Goal: Task Accomplishment & Management: Use online tool/utility

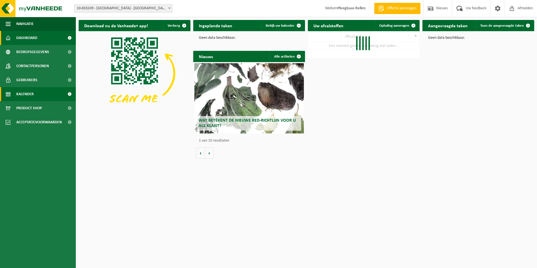
click at [35, 96] on link "Kalender" at bounding box center [38, 94] width 76 height 14
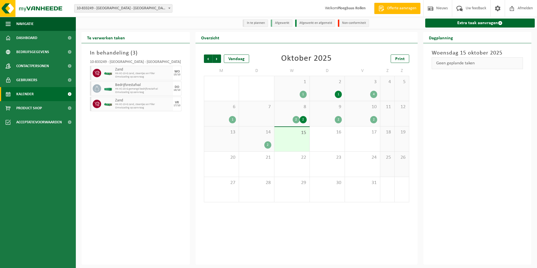
click at [262, 142] on div "2" at bounding box center [257, 144] width 30 height 7
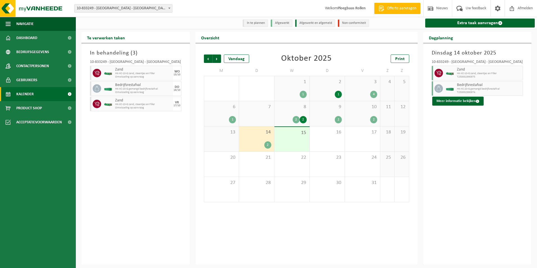
click at [305, 140] on div "15" at bounding box center [292, 139] width 35 height 24
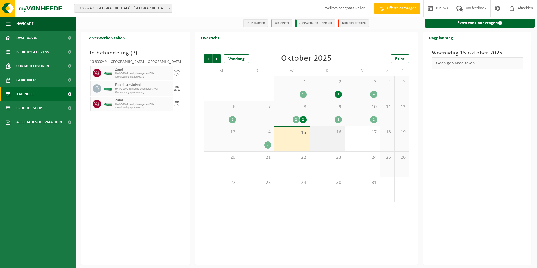
click at [330, 135] on span "16" at bounding box center [328, 132] width 30 height 6
click at [152, 103] on span "HK-XC-10-G zand, steentjes en Filler" at bounding box center [139, 104] width 48 height 3
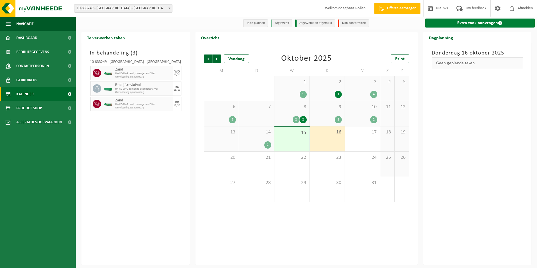
click at [491, 20] on link "Extra taak aanvragen" at bounding box center [480, 23] width 110 height 9
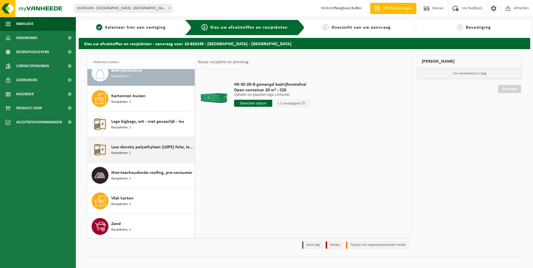
scroll to position [10, 0]
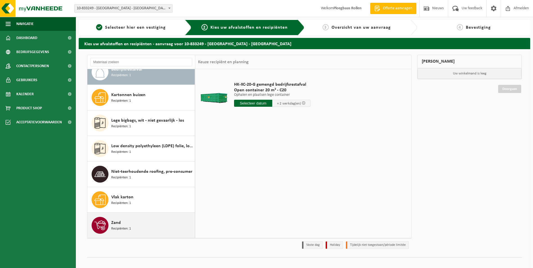
click at [121, 223] on div "Zand Recipiënten: 1" at bounding box center [152, 225] width 82 height 17
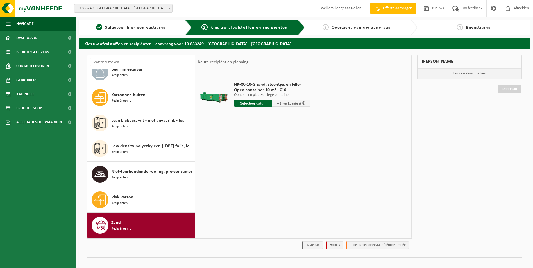
click at [260, 105] on input "text" at bounding box center [253, 103] width 38 height 7
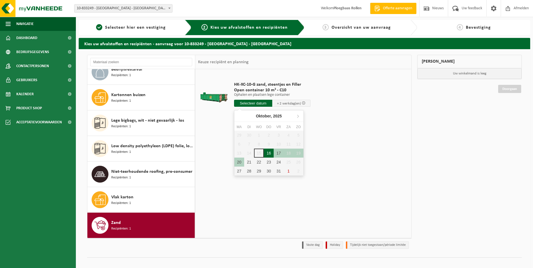
click at [270, 153] on div "16" at bounding box center [269, 153] width 10 height 9
type input "Van 2025-10-16"
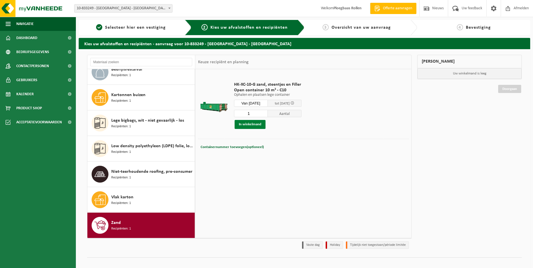
click at [253, 123] on button "In winkelmand" at bounding box center [250, 124] width 31 height 9
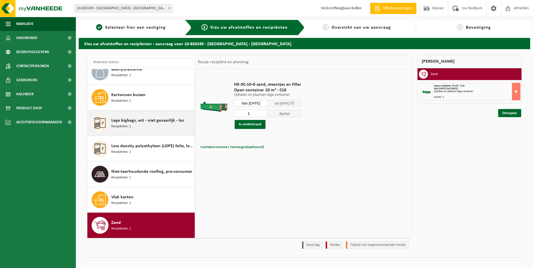
scroll to position [0, 0]
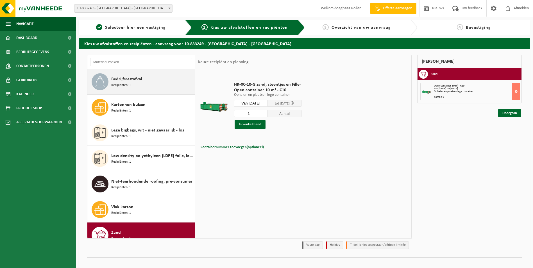
click at [130, 76] on span "Bedrijfsrestafval" at bounding box center [126, 79] width 31 height 7
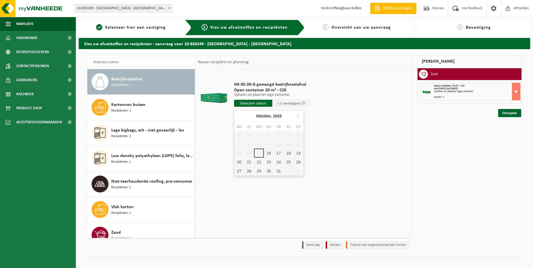
click at [266, 103] on input "text" at bounding box center [253, 103] width 38 height 7
click at [282, 153] on div "17" at bounding box center [279, 153] width 10 height 9
type input "Van 2025-10-17"
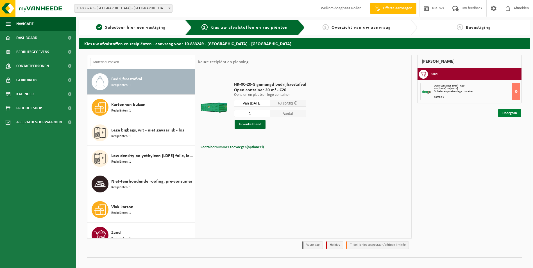
click at [512, 115] on link "Doorgaan" at bounding box center [509, 113] width 23 height 8
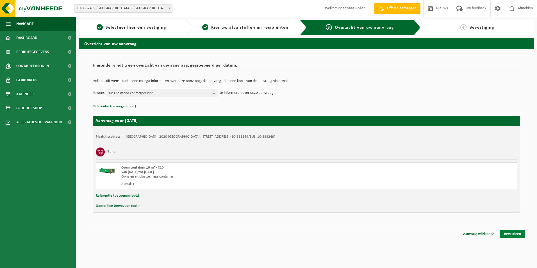
click at [512, 232] on link "Bevestigen" at bounding box center [512, 234] width 25 height 8
click at [514, 234] on link "Bevestigen" at bounding box center [512, 234] width 25 height 8
